Goal: Information Seeking & Learning: Learn about a topic

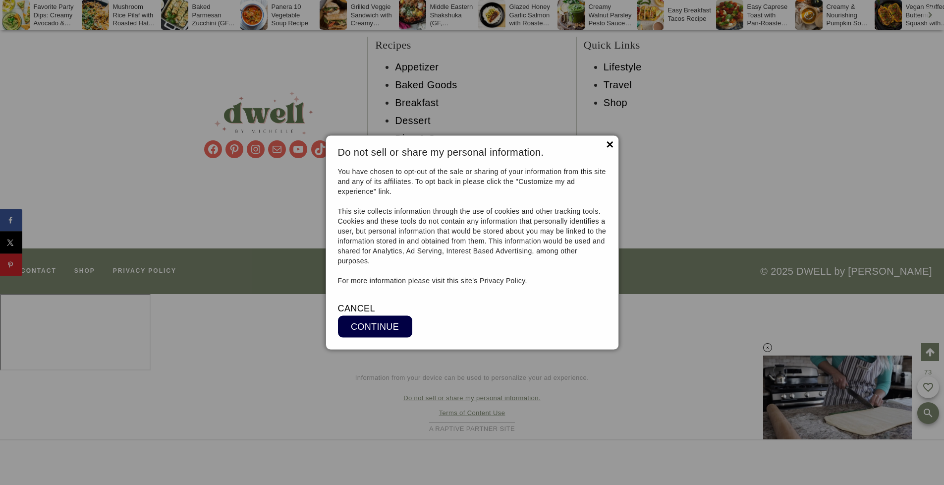
scroll to position [10519, 0]
